Goal: Navigation & Orientation: Find specific page/section

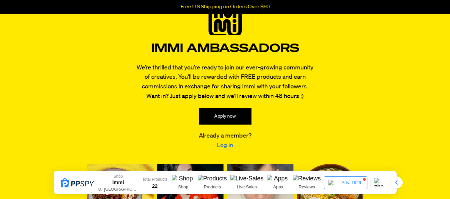
scroll to position [42, 0]
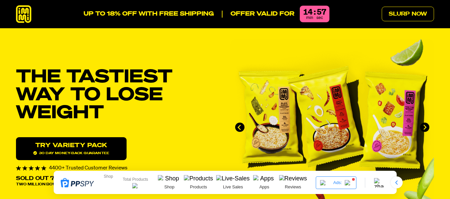
drag, startPoint x: 449, startPoint y: 12, endPoint x: 448, endPoint y: 27, distance: 15.7
click at [448, 27] on header "UP TO 18% OFF WITH FREE SHIPPING Offer valid for 14 : 57 min sec Slurp Now" at bounding box center [225, 14] width 450 height 28
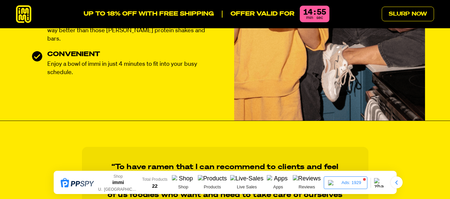
scroll to position [514, 0]
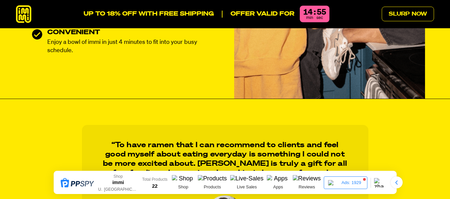
drag, startPoint x: 453, startPoint y: 8, endPoint x: 452, endPoint y: 31, distance: 23.3
